Goal: Transaction & Acquisition: Subscribe to service/newsletter

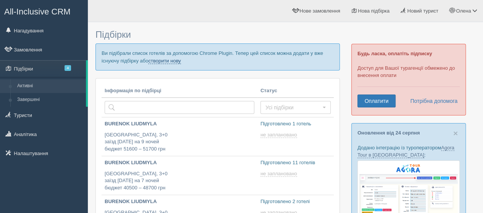
click at [171, 59] on link "створити нову" at bounding box center [164, 61] width 32 height 6
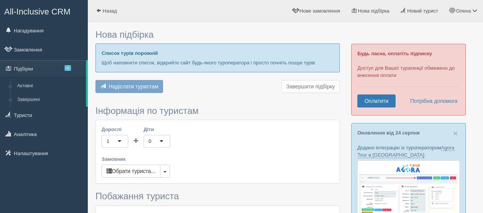
type input "7"
type input "55200"
type input "62100"
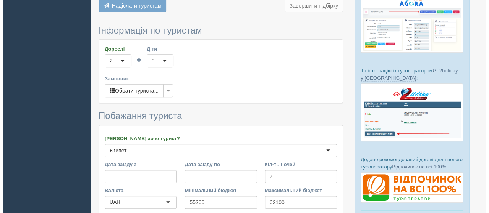
scroll to position [191, 0]
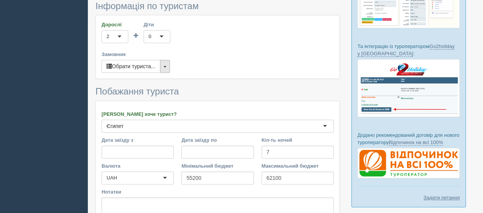
click at [165, 64] on button "button" at bounding box center [165, 66] width 10 height 13
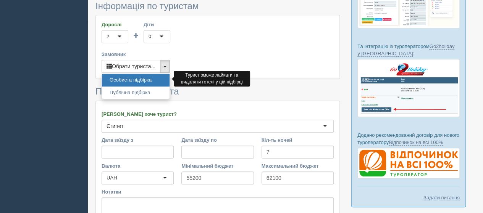
click at [137, 76] on link "Особиста підбірка" at bounding box center [136, 80] width 68 height 13
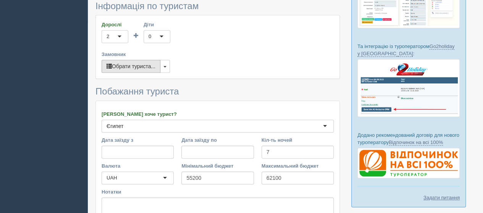
click at [135, 65] on button "Обрати туриста..." at bounding box center [131, 66] width 59 height 13
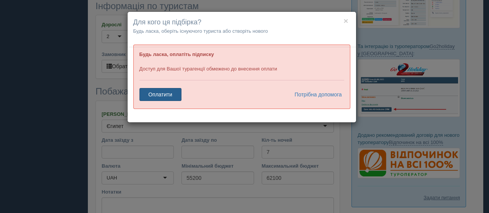
click at [160, 93] on link "Оплатити" at bounding box center [160, 94] width 42 height 13
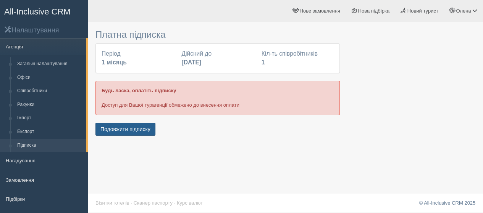
click at [131, 127] on button "Подовжити підписку" at bounding box center [125, 129] width 60 height 13
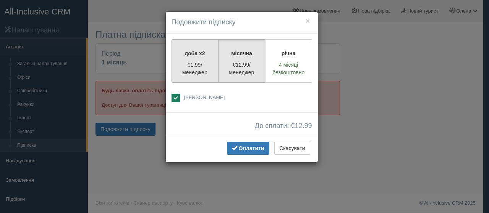
click at [187, 62] on p "€1.99/менеджер" at bounding box center [194, 68] width 37 height 15
radio input "true"
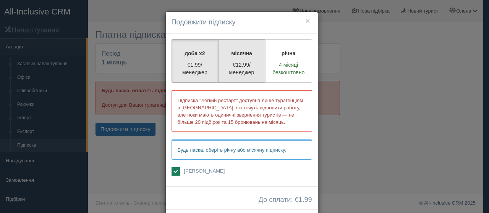
click at [236, 59] on label "місячна €12.99/менеджер" at bounding box center [241, 61] width 47 height 44
radio input "true"
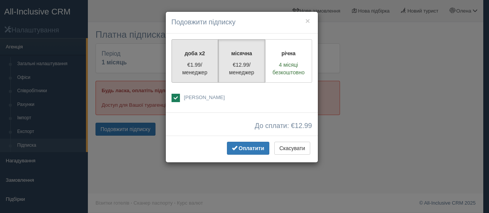
click at [195, 64] on p "€1.99/менеджер" at bounding box center [194, 68] width 37 height 15
radio input "true"
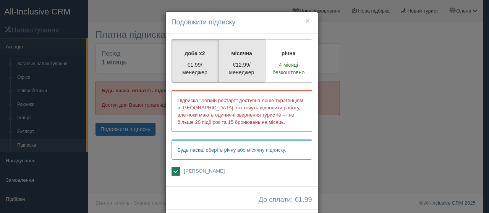
click at [241, 59] on label "місячна €12.99/менеджер" at bounding box center [241, 61] width 47 height 44
radio input "true"
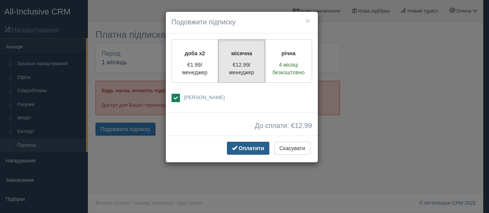
click at [237, 147] on span "button" at bounding box center [234, 147] width 5 height 5
